Goal: Find contact information: Find contact information

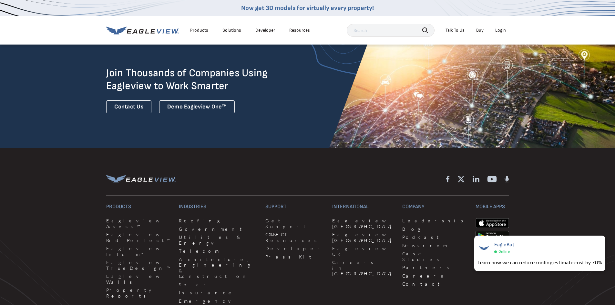
scroll to position [1614, 0]
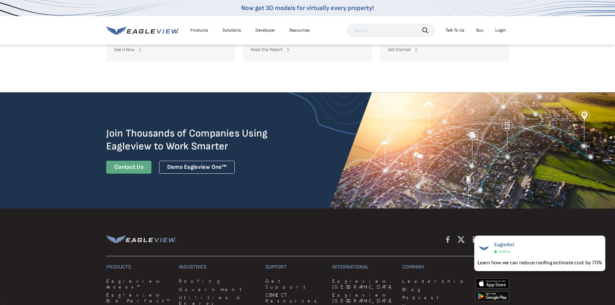
click at [137, 162] on link "Contact Us" at bounding box center [128, 167] width 45 height 13
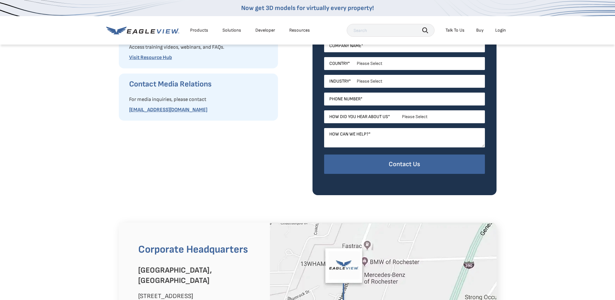
scroll to position [226, 0]
